Goal: Information Seeking & Learning: Check status

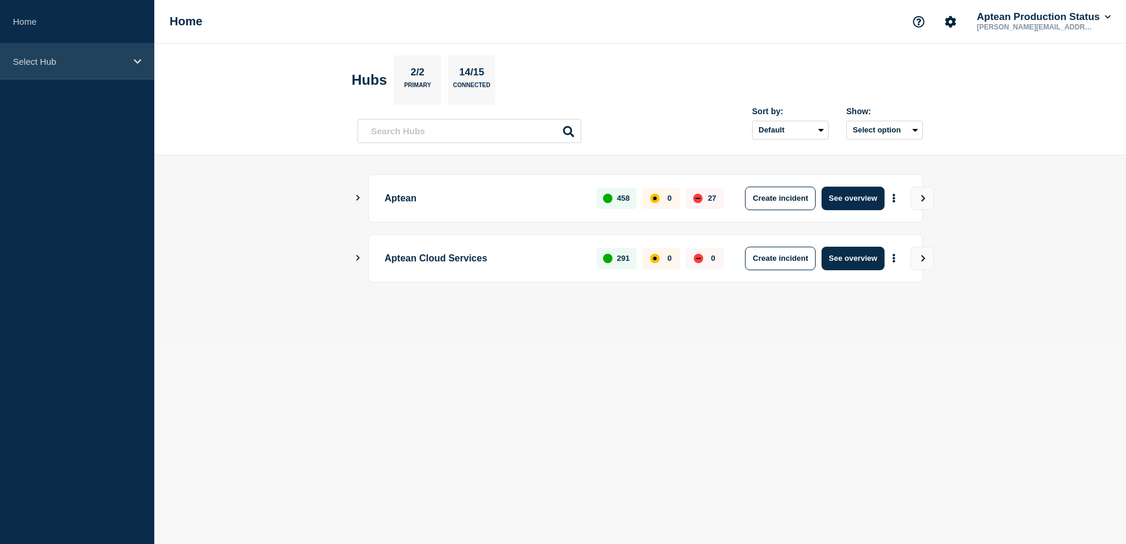
click at [85, 68] on div "Select Hub" at bounding box center [77, 62] width 154 height 36
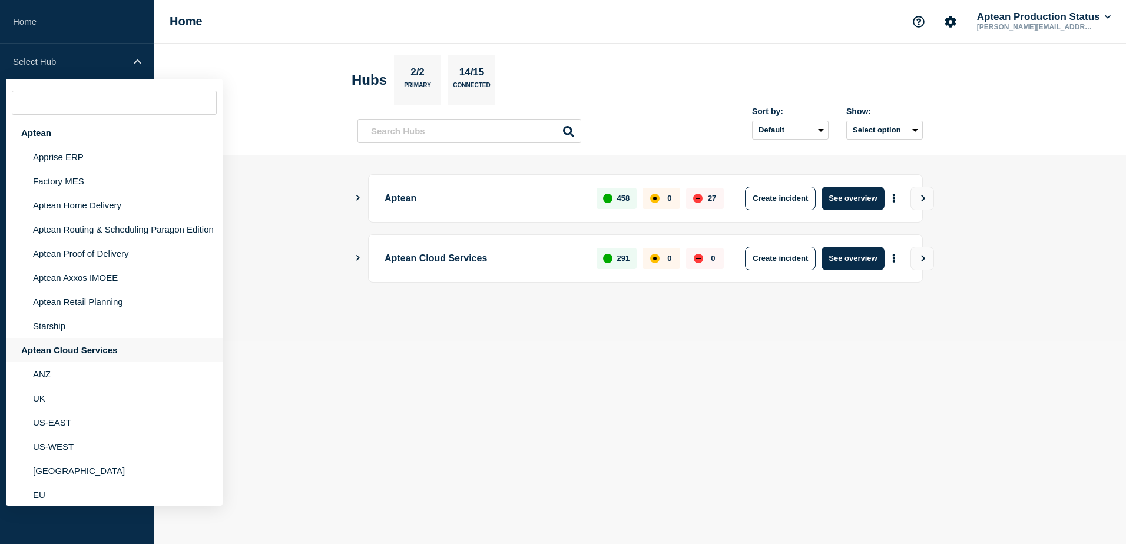
click at [64, 357] on div "Aptean Cloud Services" at bounding box center [114, 350] width 217 height 24
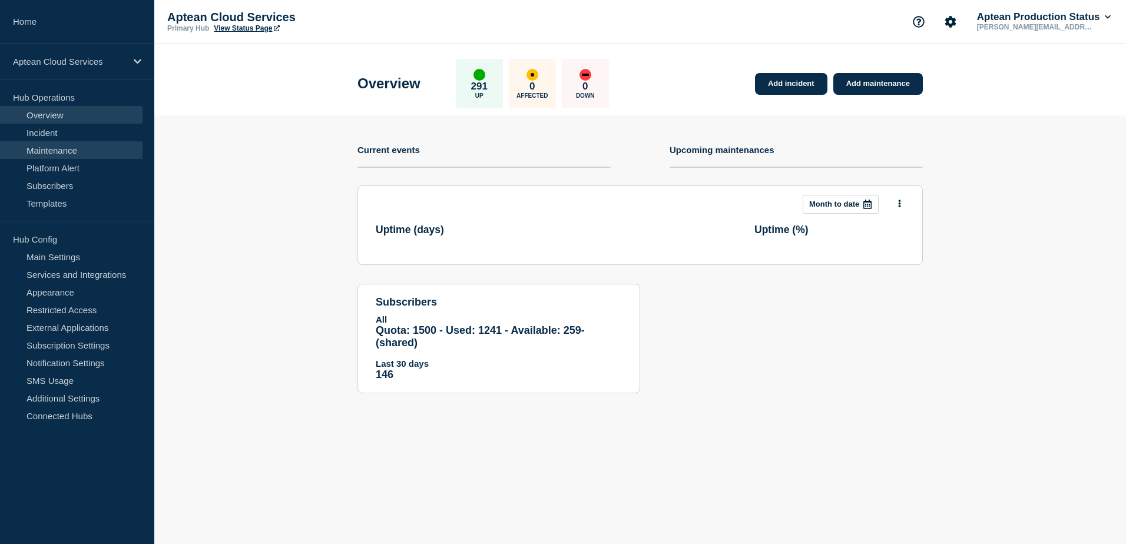
click at [47, 148] on link "Maintenance" at bounding box center [71, 150] width 143 height 18
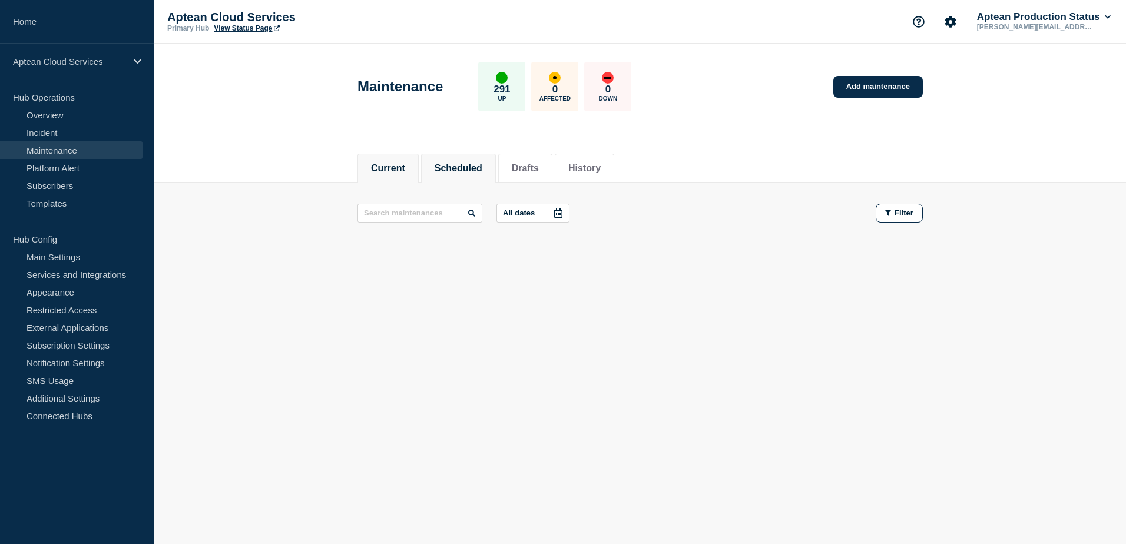
click at [474, 163] on button "Scheduled" at bounding box center [459, 168] width 48 height 11
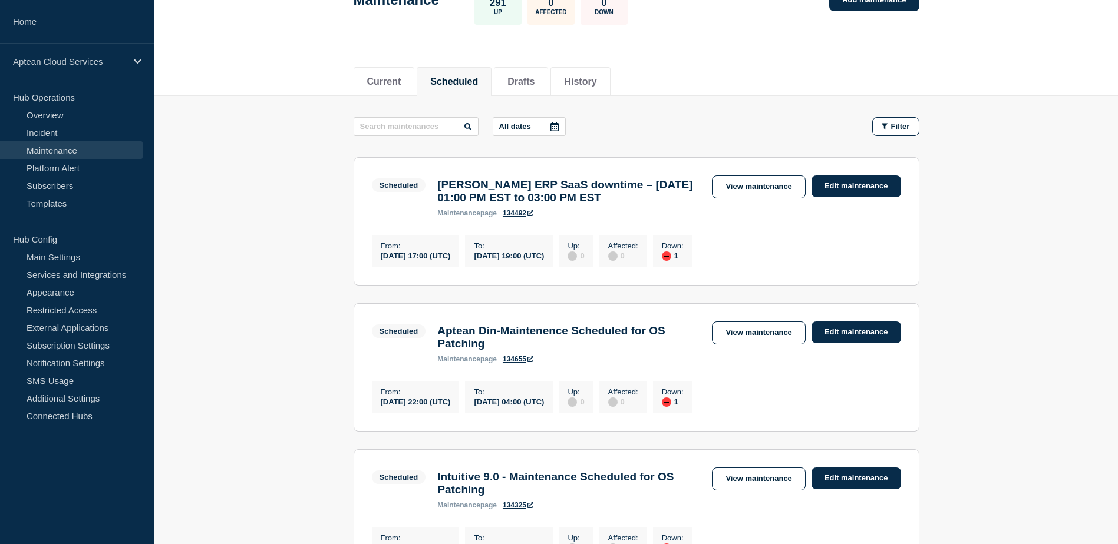
scroll to position [177, 0]
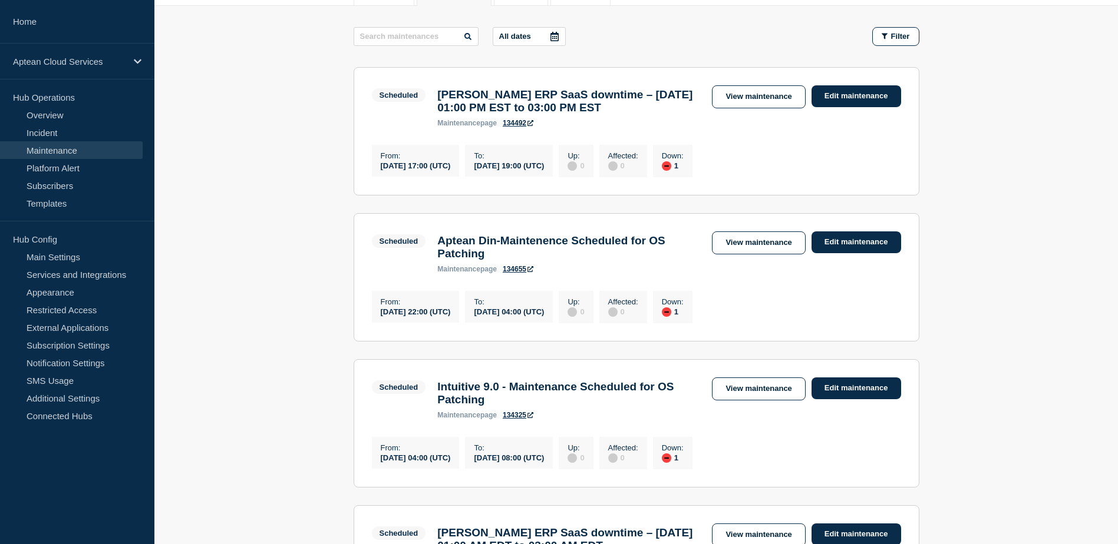
drag, startPoint x: 482, startPoint y: 328, endPoint x: 427, endPoint y: 328, distance: 55.4
click at [427, 323] on div "From : [DATE] 22:00 (UTC)" at bounding box center [416, 307] width 88 height 32
drag, startPoint x: 427, startPoint y: 328, endPoint x: 451, endPoint y: 373, distance: 51.6
click at [451, 373] on section "Scheduled Intuitive 9.0 - Maintenance Scheduled for OS Patching maintenance pag…" at bounding box center [636, 423] width 566 height 128
